Goal: Transaction & Acquisition: Purchase product/service

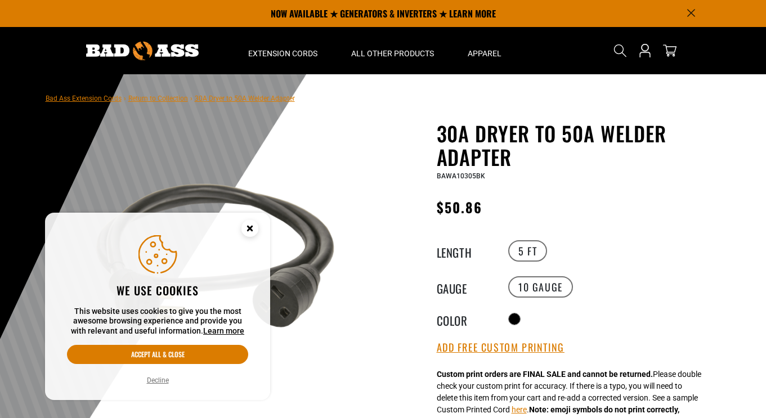
click at [671, 226] on div "30A Dryer to 50A Welder Adapter 30A Dryer to 50A Welder Adapter BAWA10305BK Reg…" at bounding box center [574, 412] width 276 height 582
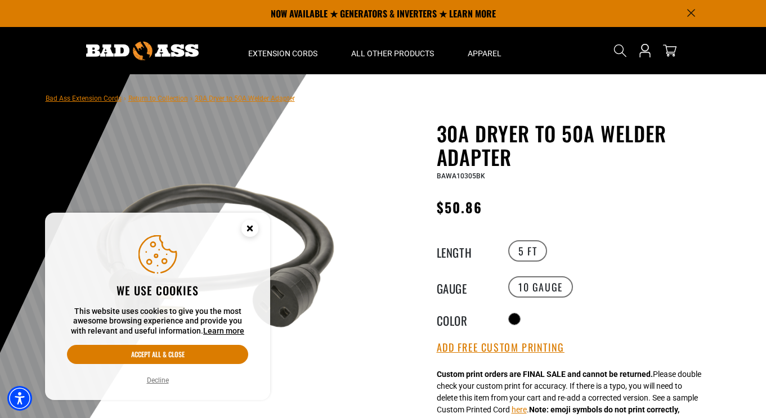
click at [251, 232] on circle "Cookie Consent" at bounding box center [249, 228] width 17 height 17
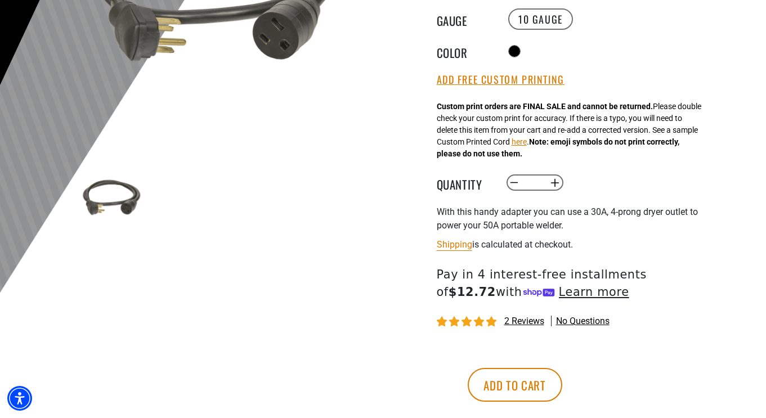
scroll to position [270, 0]
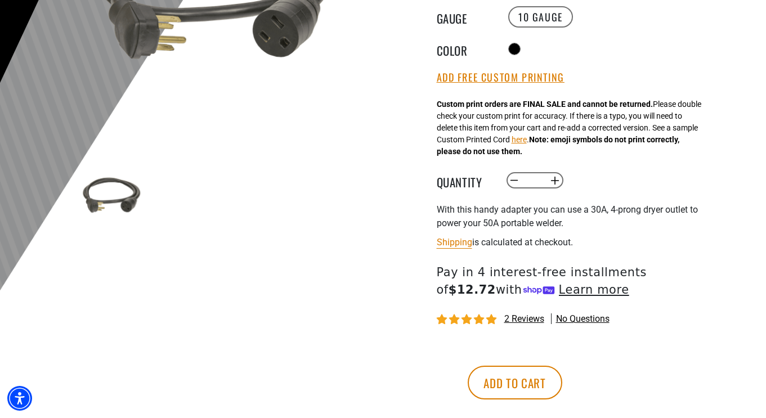
click at [129, 194] on img at bounding box center [111, 195] width 65 height 65
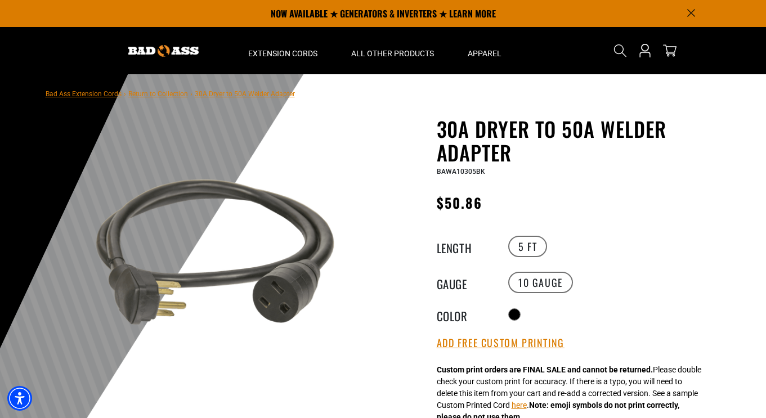
scroll to position [0, 0]
